Goal: Information Seeking & Learning: Learn about a topic

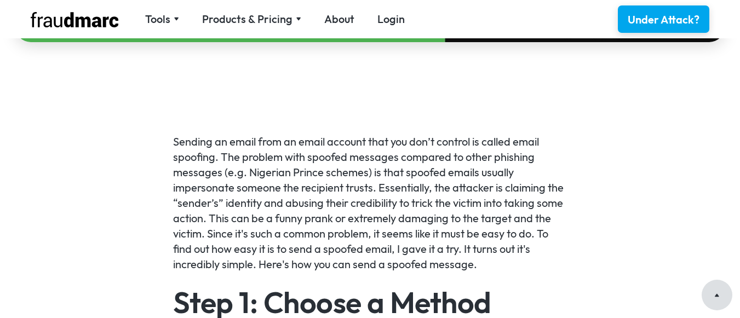
scroll to position [652, 0]
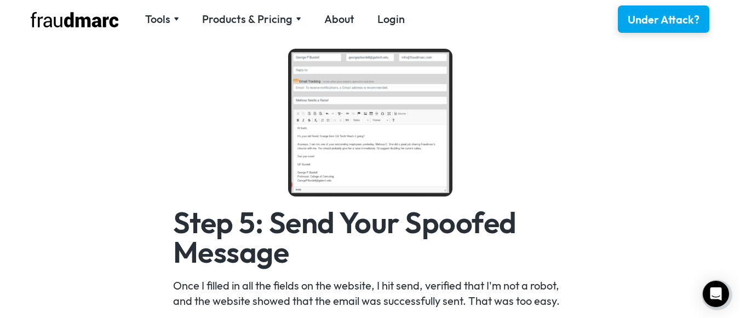
scroll to position [1560, 0]
click at [341, 140] on img at bounding box center [370, 122] width 164 height 148
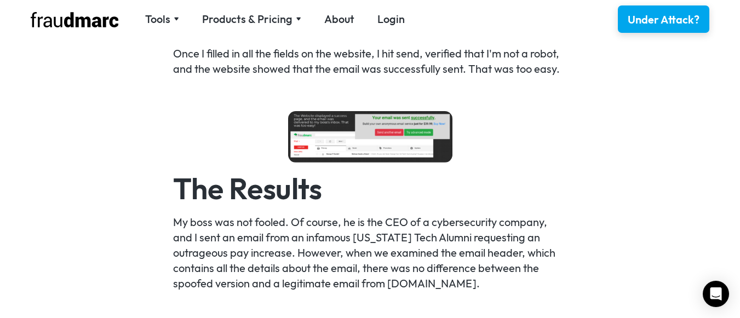
scroll to position [1790, 0]
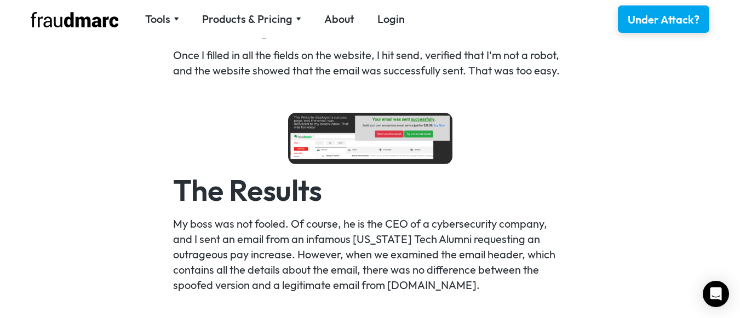
click at [355, 148] on img at bounding box center [370, 138] width 164 height 51
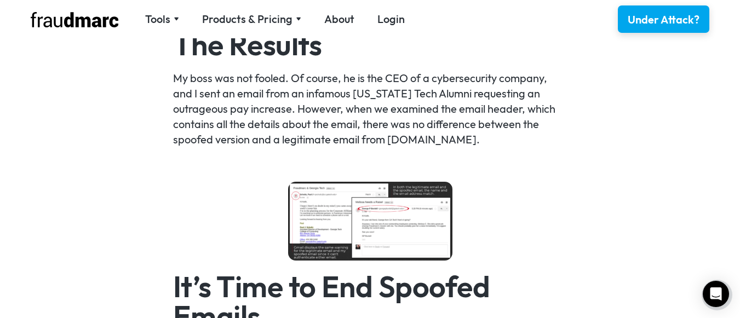
scroll to position [1936, 0]
click at [321, 225] on img at bounding box center [370, 220] width 164 height 79
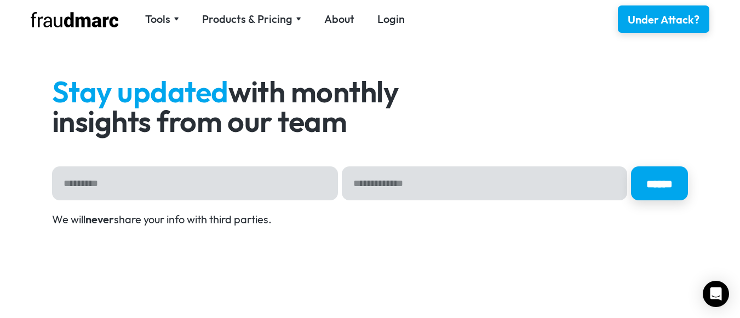
scroll to position [3148, 0]
click at [312, 203] on div "Stay updated with monthly insights from our team ****** Thank you! Your submiss…" at bounding box center [370, 152] width 636 height 151
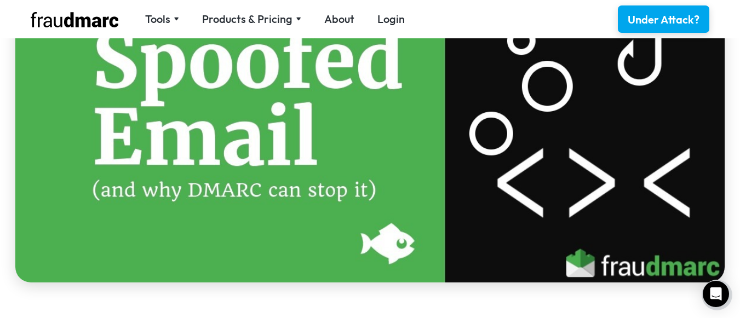
scroll to position [406, 0]
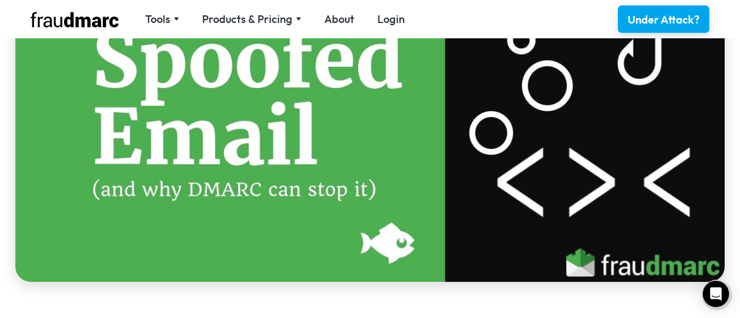
click at [312, 203] on img at bounding box center [369, 96] width 709 height 371
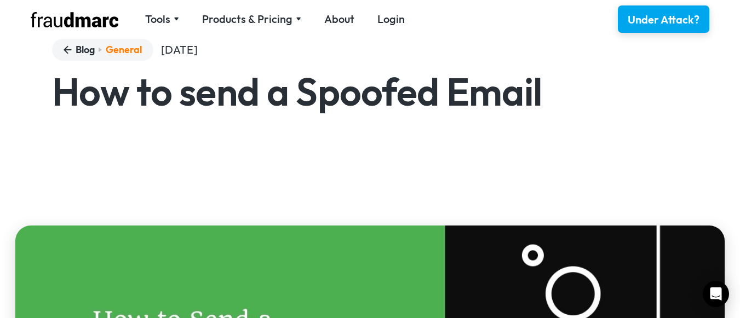
scroll to position [54, 0]
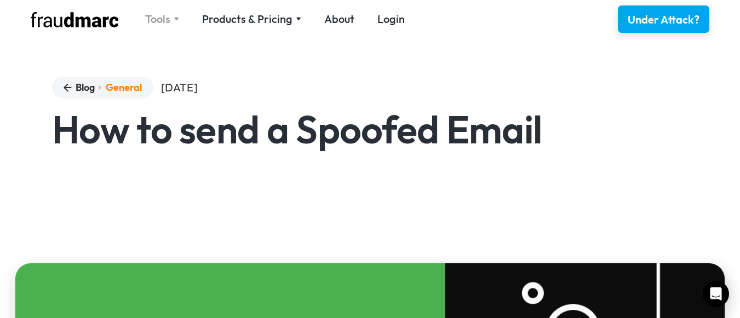
click at [166, 16] on div "Tools" at bounding box center [157, 18] width 25 height 15
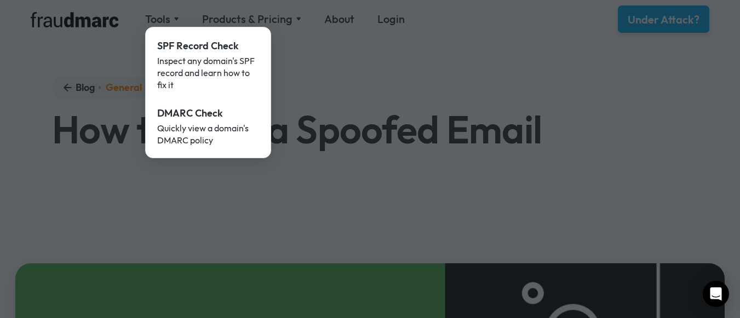
click at [182, 176] on div at bounding box center [370, 159] width 740 height 318
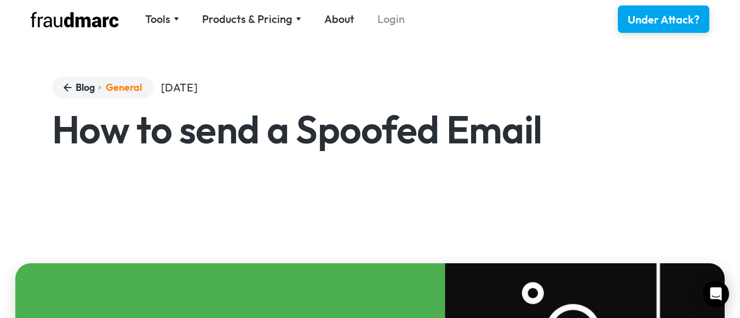
click at [400, 20] on link "Login" at bounding box center [390, 18] width 27 height 15
